Goal: Information Seeking & Learning: Find specific fact

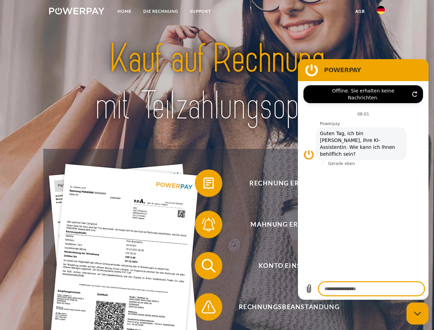
click at [77, 12] on img at bounding box center [76, 11] width 55 height 7
click at [380, 12] on img at bounding box center [380, 10] width 8 height 8
click at [360, 11] on link "agb" at bounding box center [359, 11] width 21 height 12
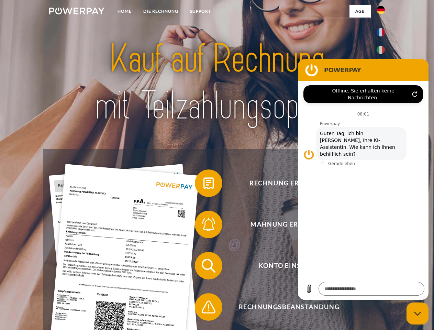
click at [203, 184] on span at bounding box center [198, 183] width 34 height 34
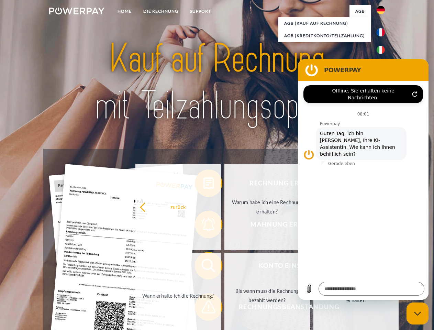
click at [203, 226] on div "Rechnung erhalten? Mahnung erhalten? Konto einsehen" at bounding box center [216, 286] width 347 height 275
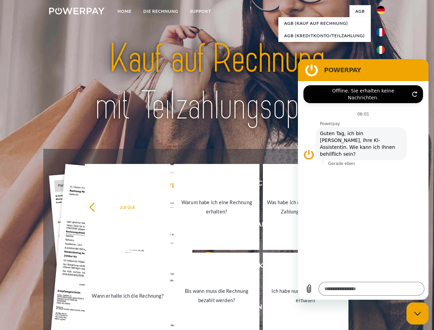
click at [203, 267] on link "Bis wann muss die Rechnung bezahlt werden?" at bounding box center [217, 295] width 86 height 86
click at [203, 308] on span at bounding box center [198, 306] width 34 height 34
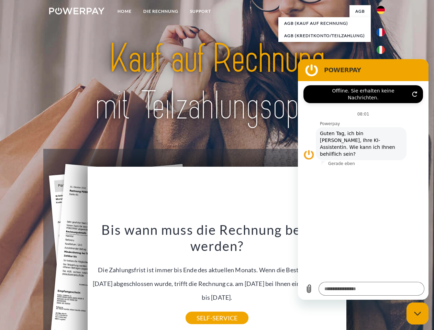
click at [417, 313] on icon "Messaging-Fenster schließen" at bounding box center [417, 313] width 7 height 4
type textarea "*"
